Goal: Information Seeking & Learning: Learn about a topic

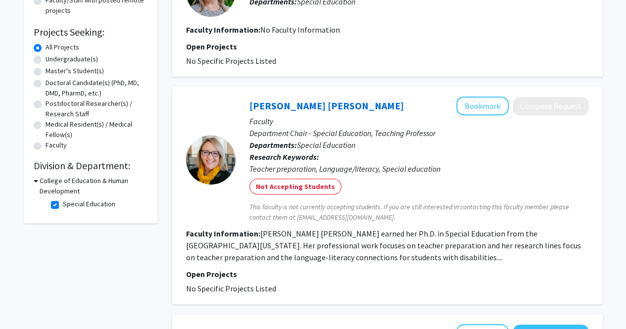
scroll to position [145, 0]
click at [45, 175] on div "Collaboration Status: Collaboration Status All Faculty/Staff Collaboration Stat…" at bounding box center [91, 72] width 114 height 280
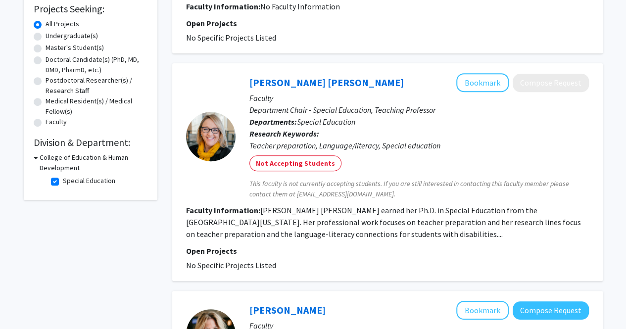
click at [63, 182] on label "Special Education" at bounding box center [89, 181] width 52 height 10
click at [63, 182] on input "Special Education" at bounding box center [66, 179] width 6 height 6
checkbox input "false"
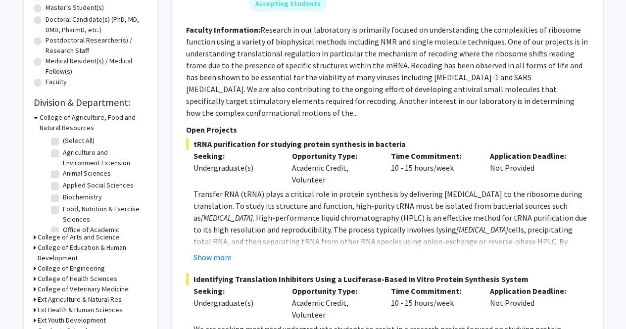
scroll to position [209, 0]
click at [54, 249] on h3 "College of Education & Human Development" at bounding box center [93, 252] width 110 height 21
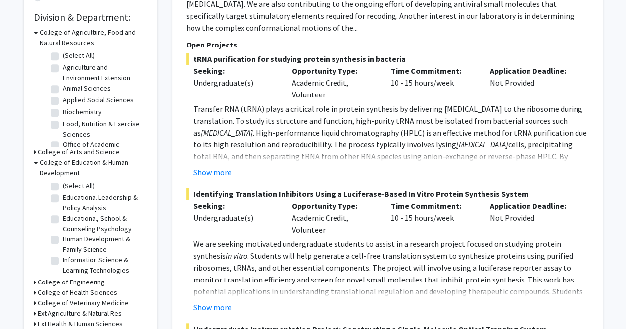
scroll to position [297, 0]
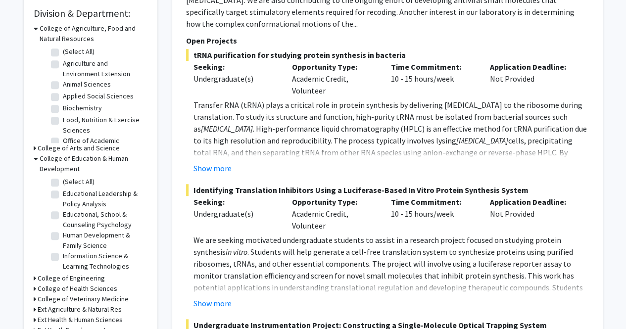
click at [90, 192] on label "Educational Leadership & Policy Analysis" at bounding box center [104, 198] width 82 height 21
click at [69, 192] on input "Educational Leadership & Policy Analysis" at bounding box center [66, 191] width 6 height 6
checkbox input "true"
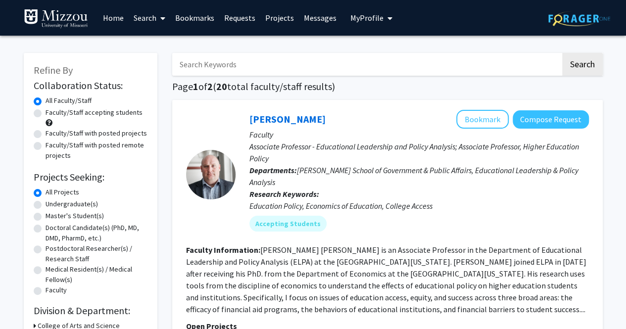
click at [90, 192] on div "All Projects" at bounding box center [91, 193] width 114 height 12
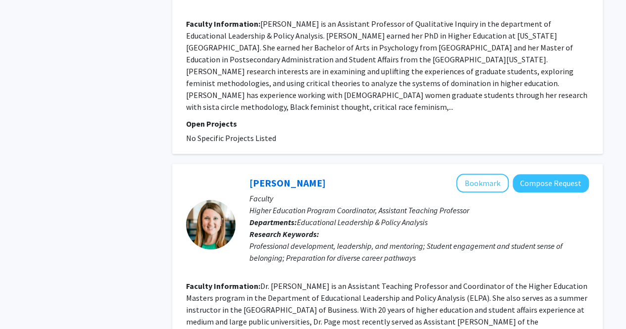
scroll to position [2373, 0]
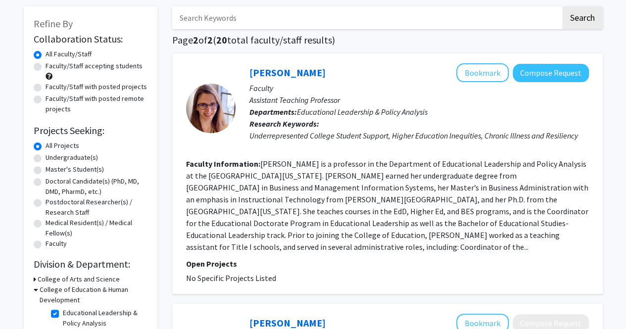
scroll to position [38, 0]
